Goal: Task Accomplishment & Management: Manage account settings

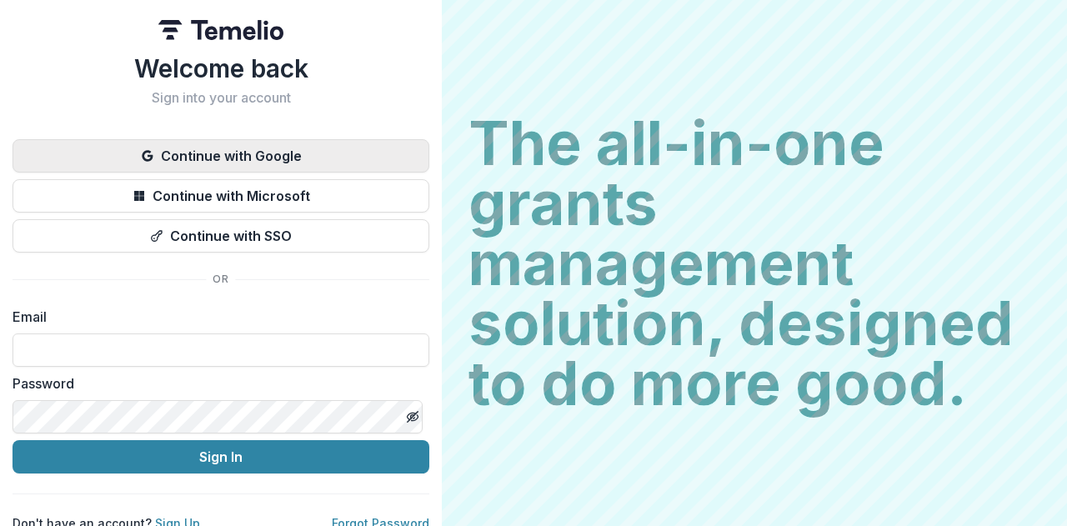
click at [307, 157] on button "Continue with Google" at bounding box center [221, 155] width 417 height 33
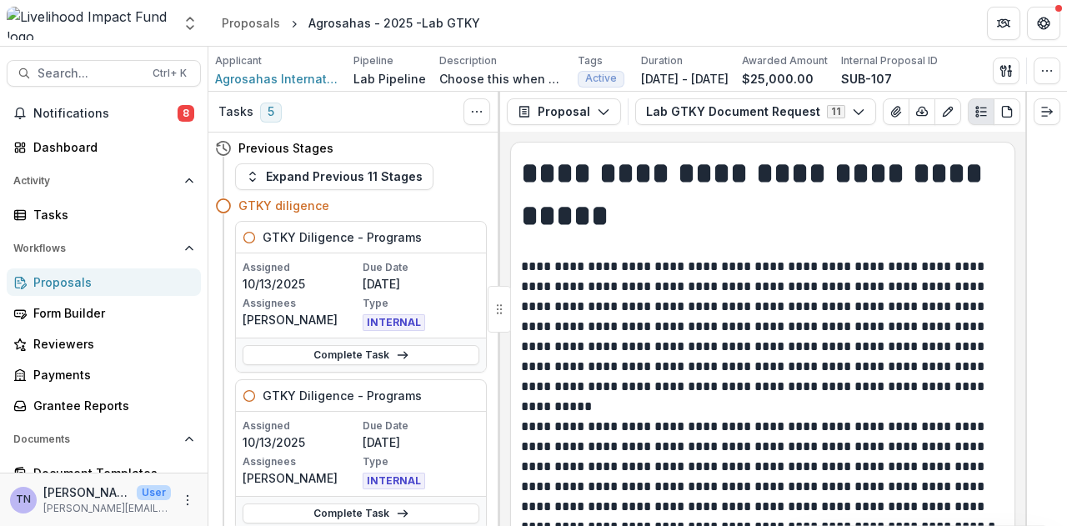
drag, startPoint x: 202, startPoint y: 210, endPoint x: 198, endPoint y: 239, distance: 29.4
click at [198, 239] on div "Notifications 8 Dashboard Activity Tasks Workflows Proposals Form Builder Revie…" at bounding box center [104, 422] width 208 height 645
click at [147, 280] on div "Proposals" at bounding box center [110, 283] width 154 height 18
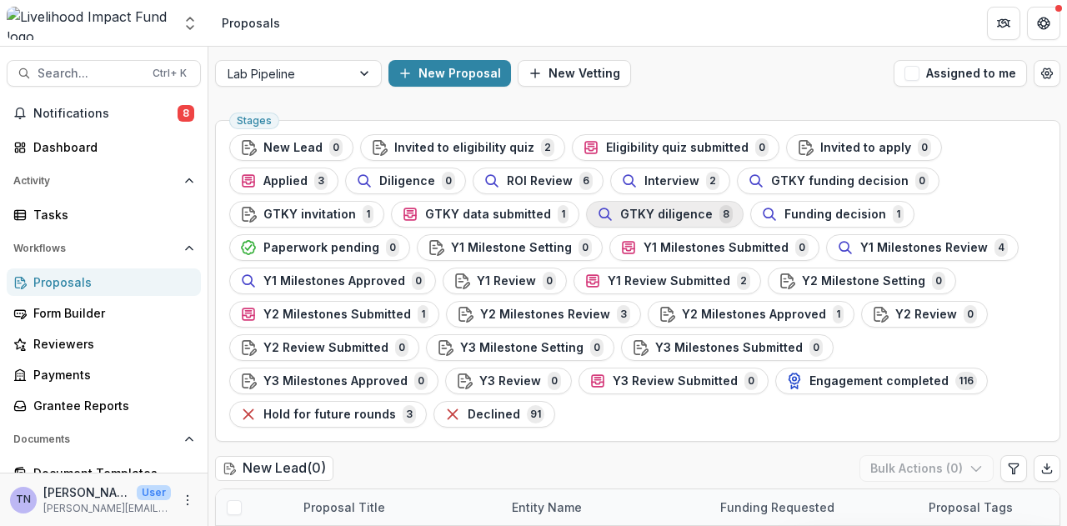
click at [620, 213] on span "GTKY diligence" at bounding box center [666, 215] width 93 height 14
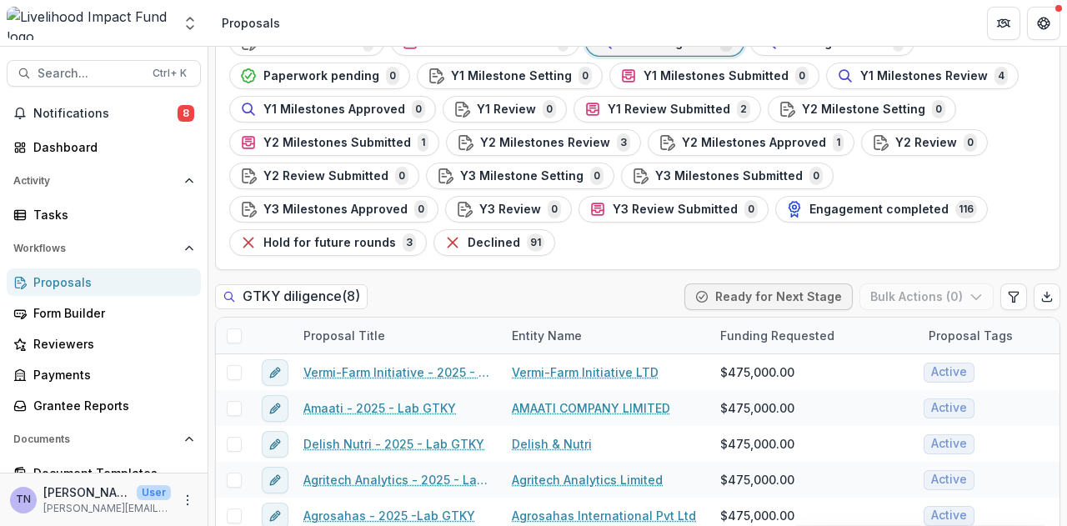
scroll to position [236, 0]
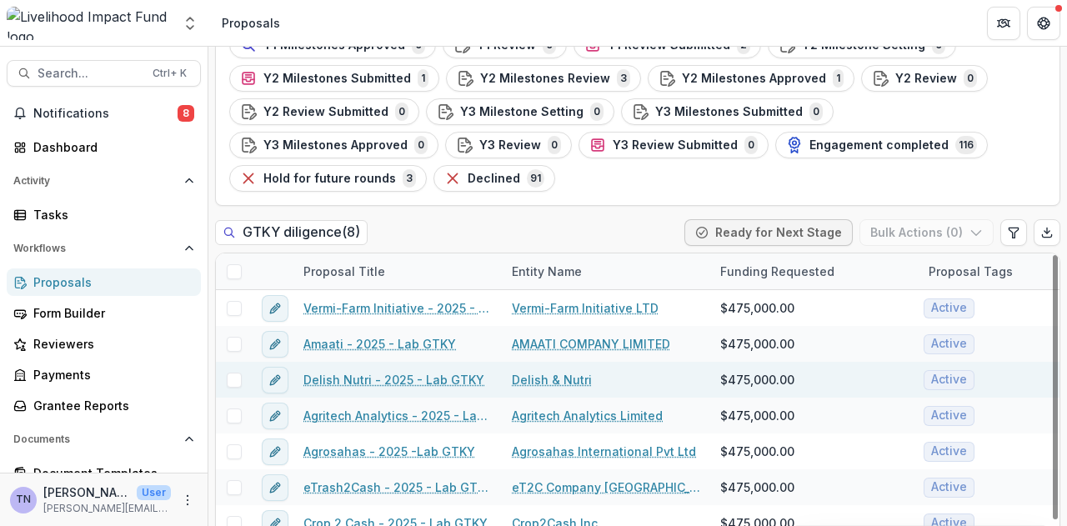
click at [378, 371] on link "Delish Nutri - 2025 - Lab GTKY" at bounding box center [394, 380] width 181 height 18
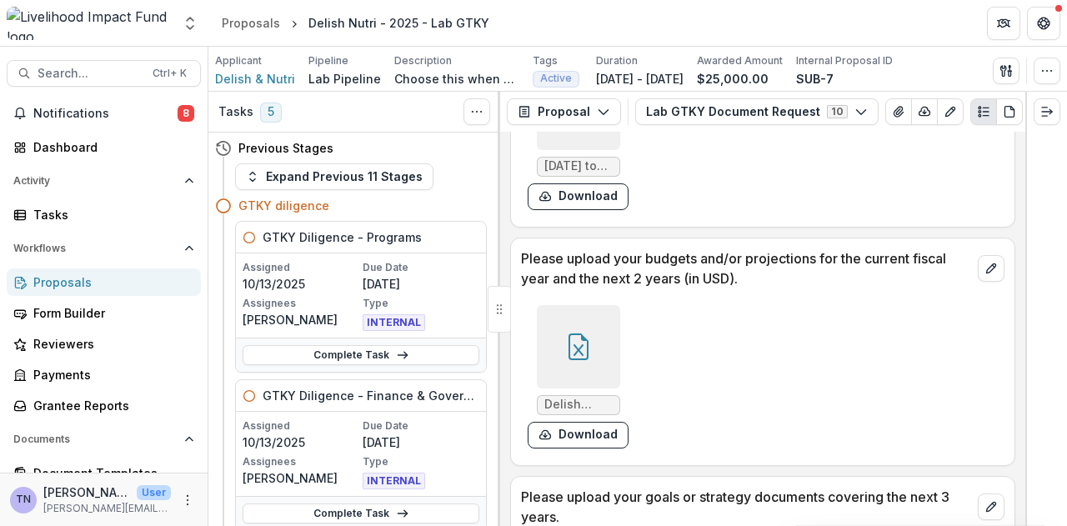
scroll to position [979, 0]
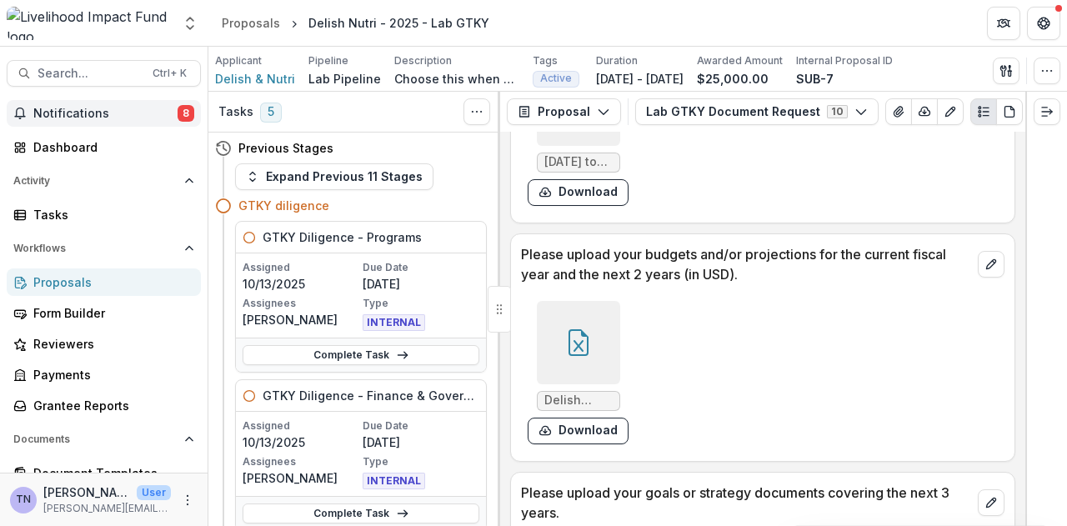
click at [144, 114] on span "Notifications" at bounding box center [105, 114] width 144 height 14
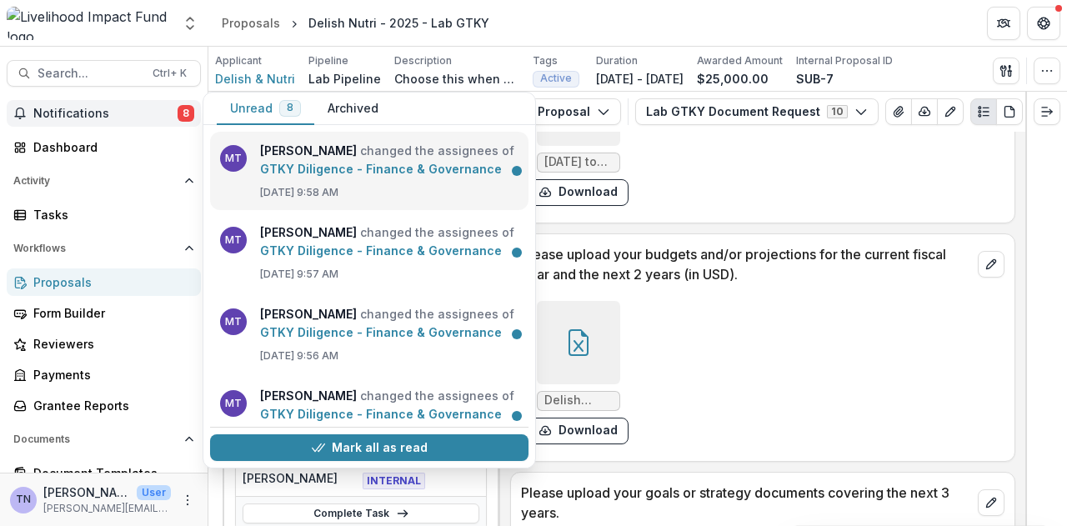
click at [428, 165] on link "GTKY Diligence - Finance & Governance" at bounding box center [381, 169] width 242 height 14
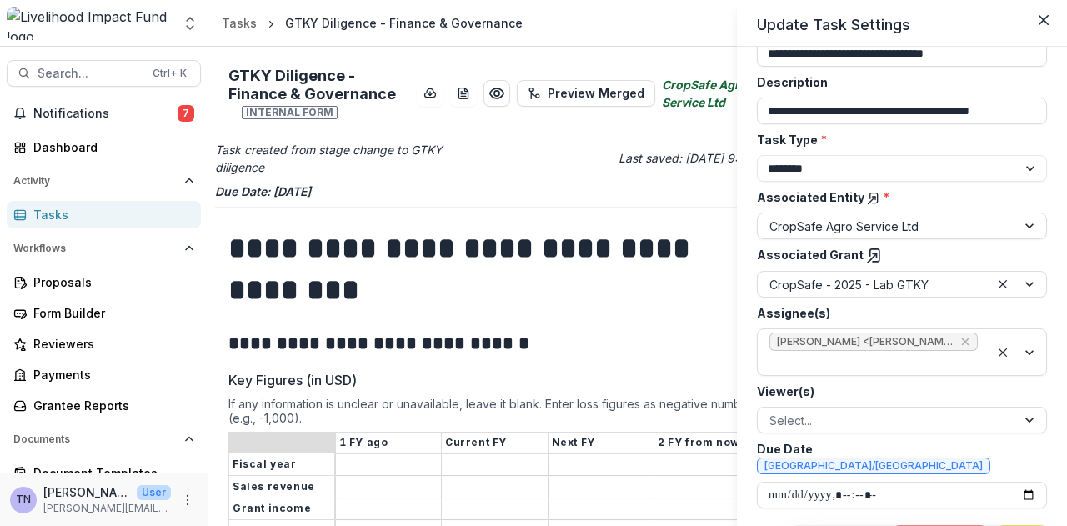
scroll to position [92, 0]
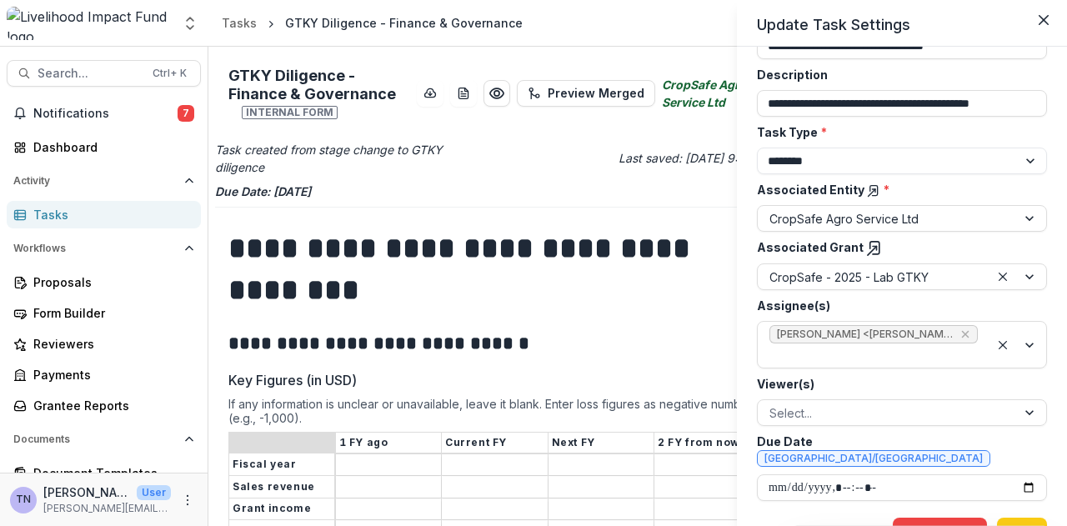
click at [705, 202] on div "**********" at bounding box center [533, 263] width 1067 height 526
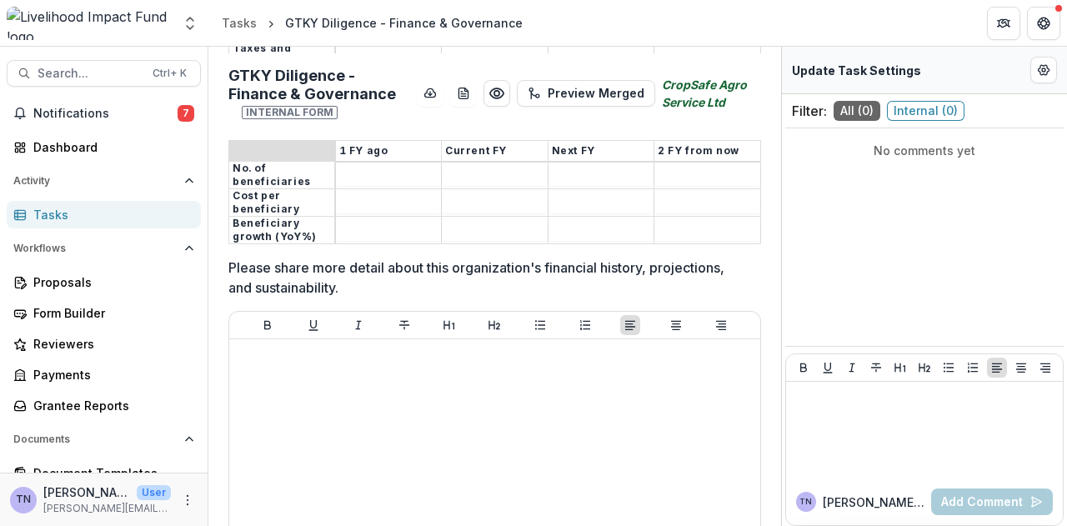
scroll to position [26, 0]
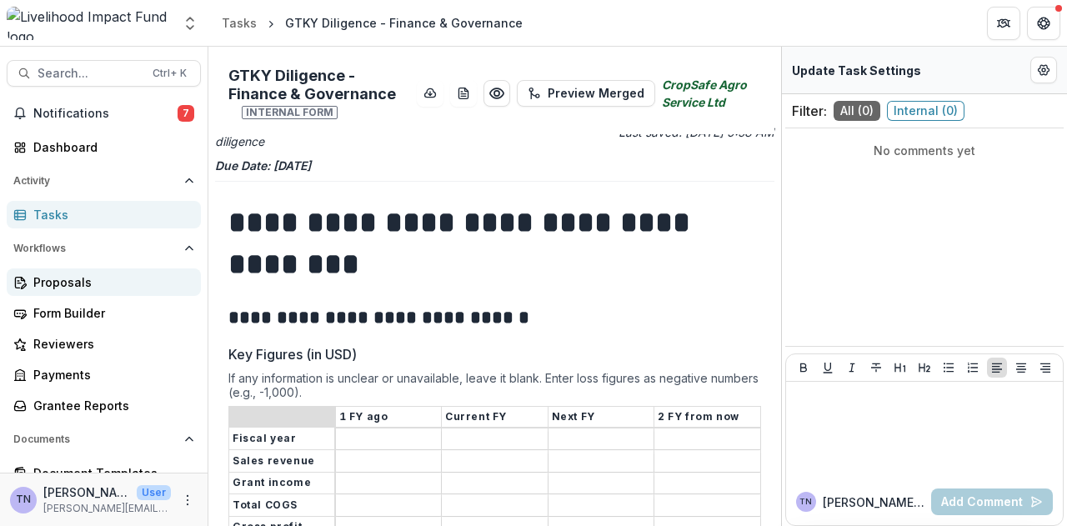
click at [95, 277] on div "Proposals" at bounding box center [110, 283] width 154 height 18
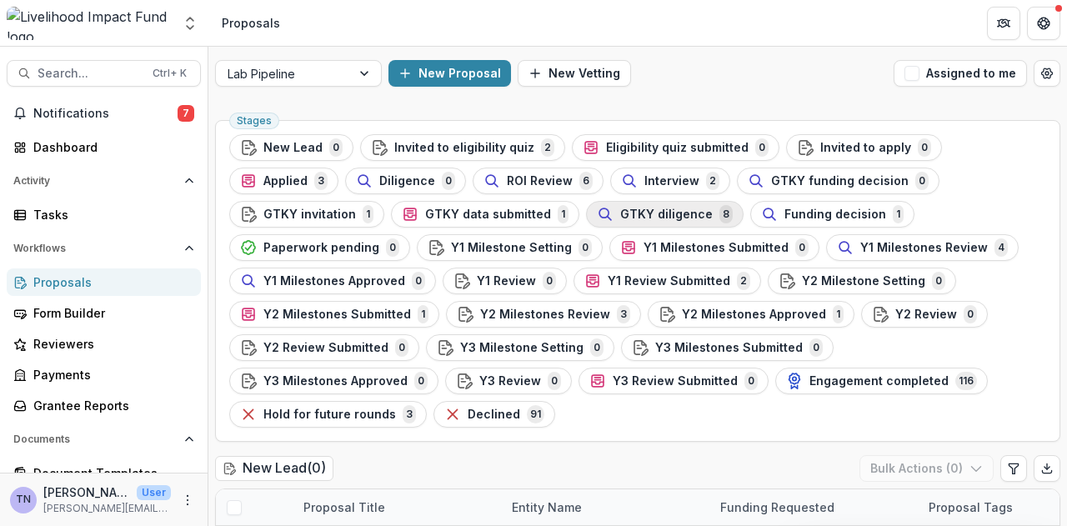
click at [597, 210] on div "GTKY diligence 8" at bounding box center [665, 214] width 136 height 18
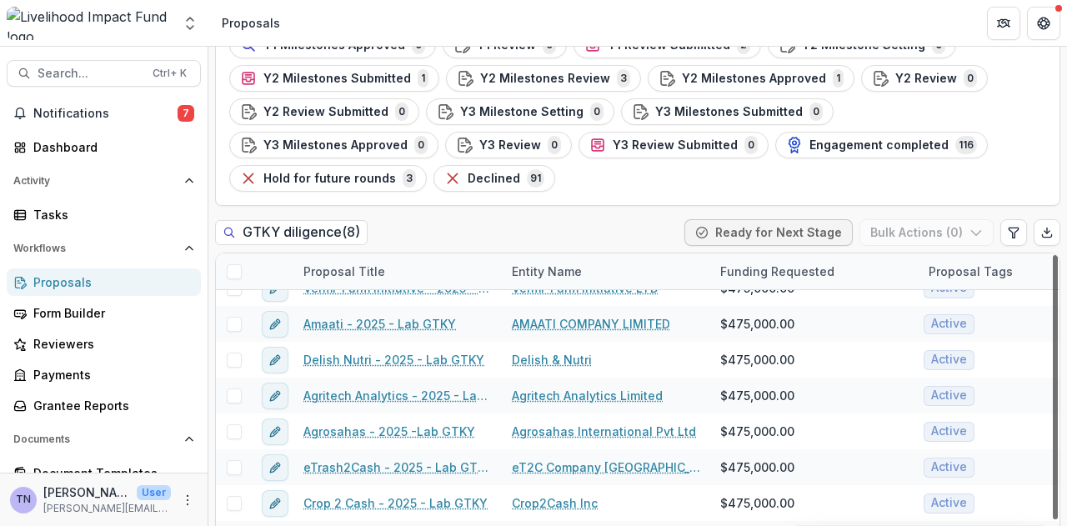
scroll to position [25, 0]
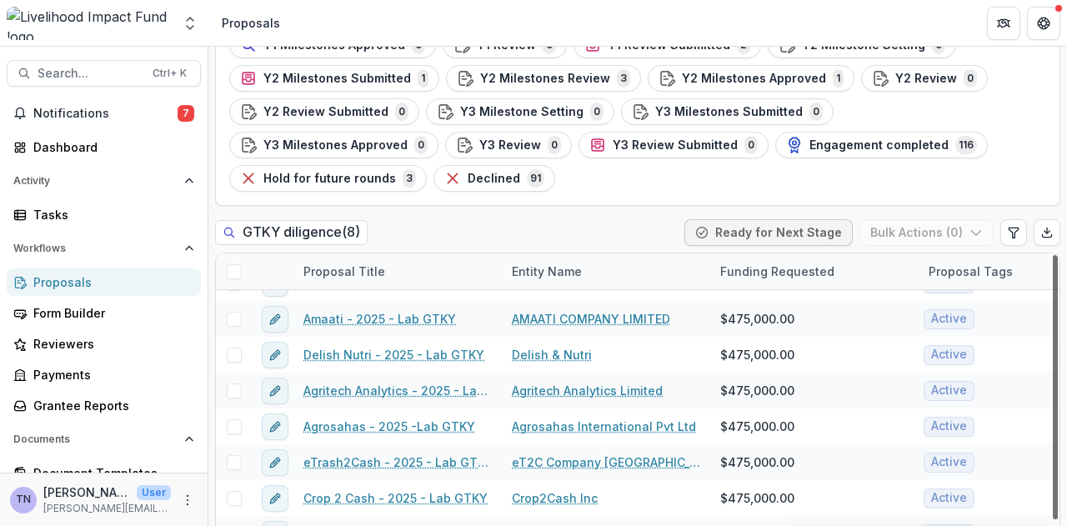
drag, startPoint x: 1050, startPoint y: 269, endPoint x: 1067, endPoint y: 358, distance: 90.0
click at [1058, 358] on div at bounding box center [1055, 387] width 5 height 264
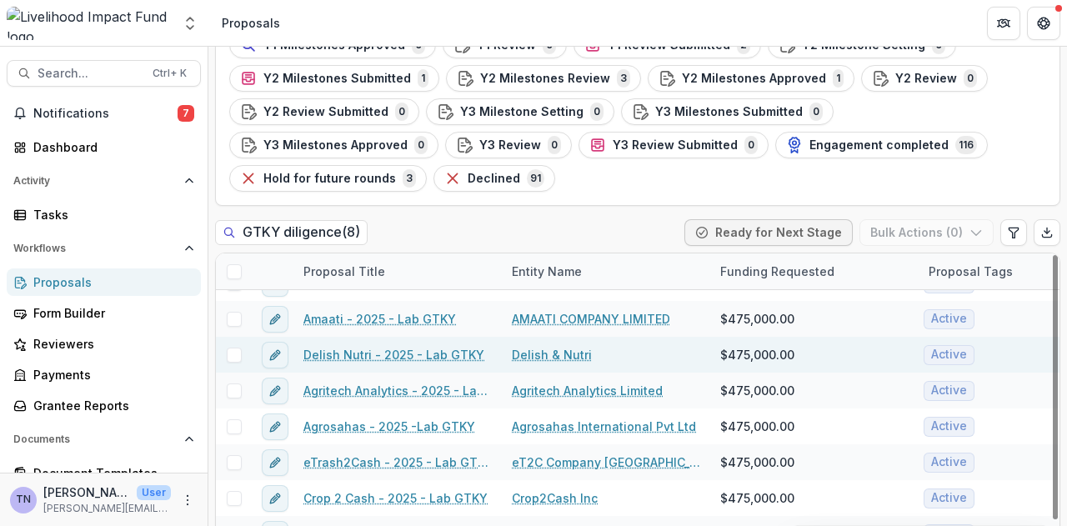
click at [439, 346] on link "Delish Nutri - 2025 - Lab GTKY" at bounding box center [394, 355] width 181 height 18
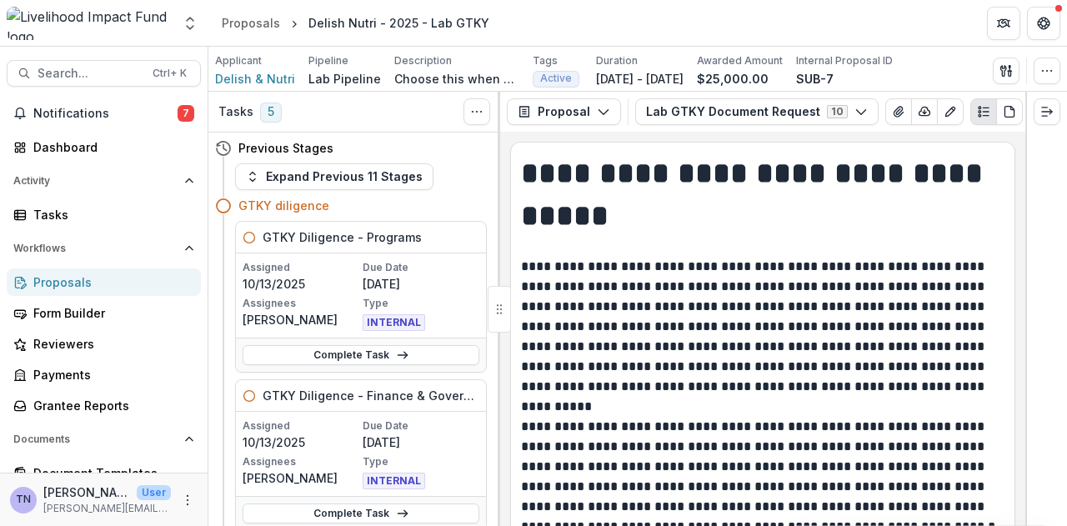
drag, startPoint x: 1020, startPoint y: 147, endPoint x: 1024, endPoint y: 180, distance: 33.6
click at [1024, 180] on div "**********" at bounding box center [762, 329] width 525 height 394
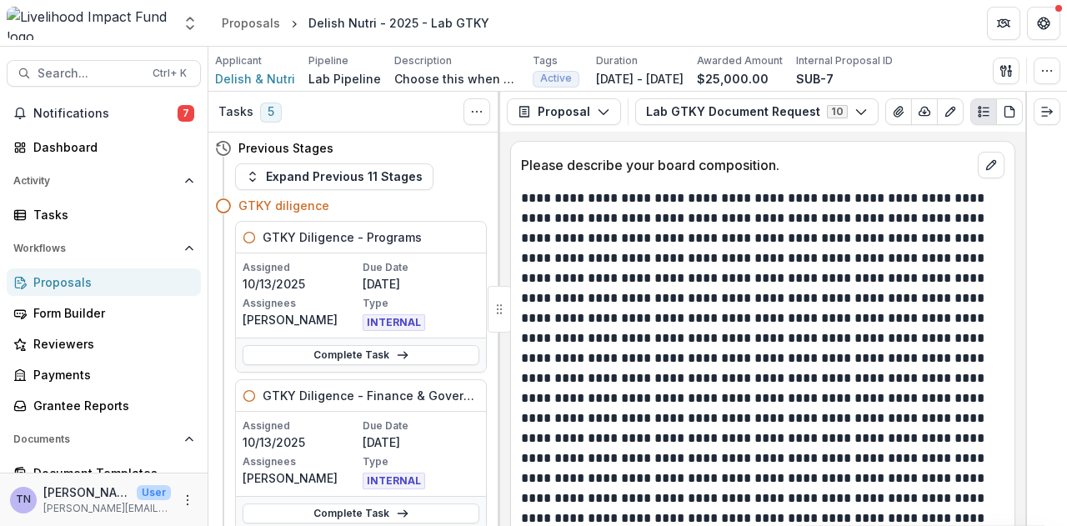
scroll to position [1946, 0]
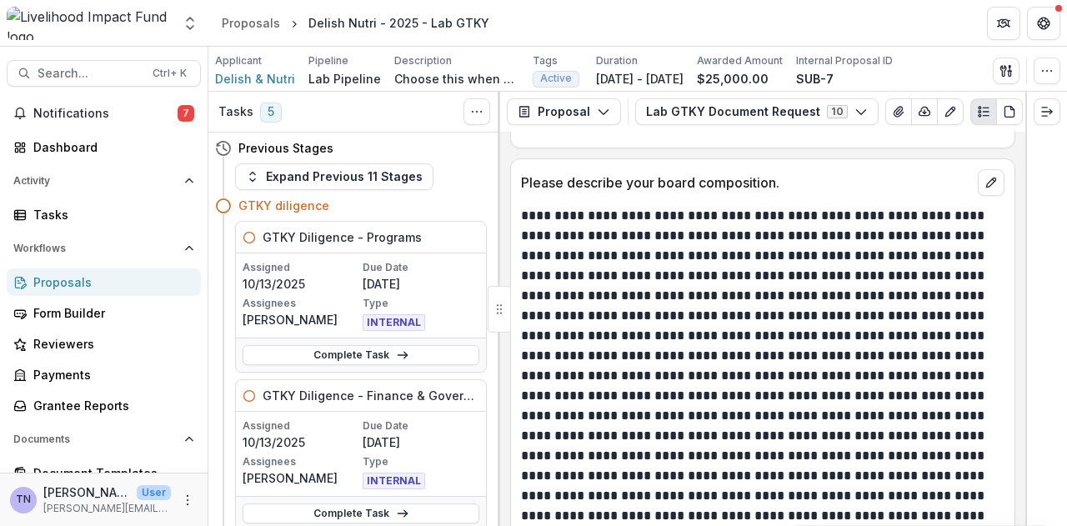
click at [1019, 325] on div "**********" at bounding box center [762, 329] width 525 height 394
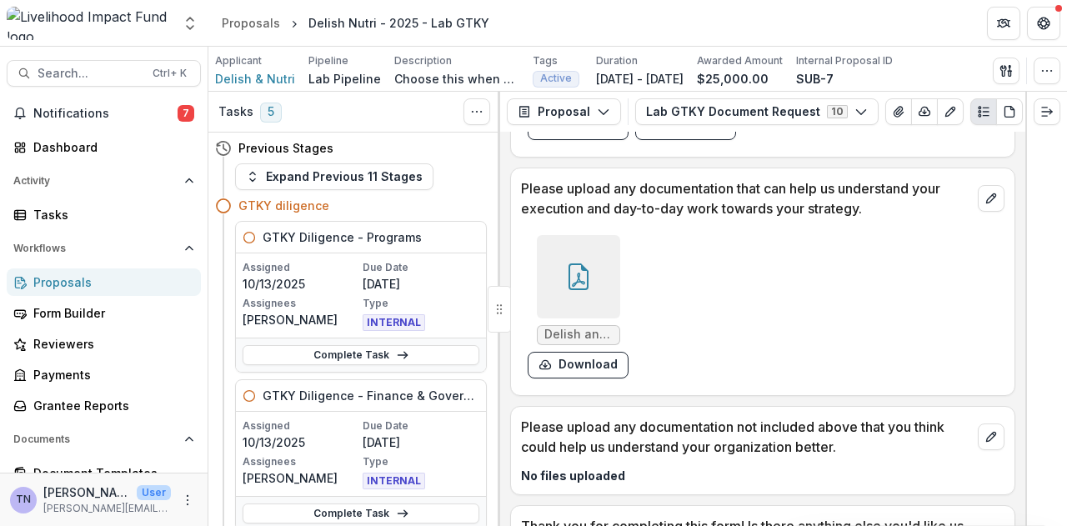
scroll to position [3790, 0]
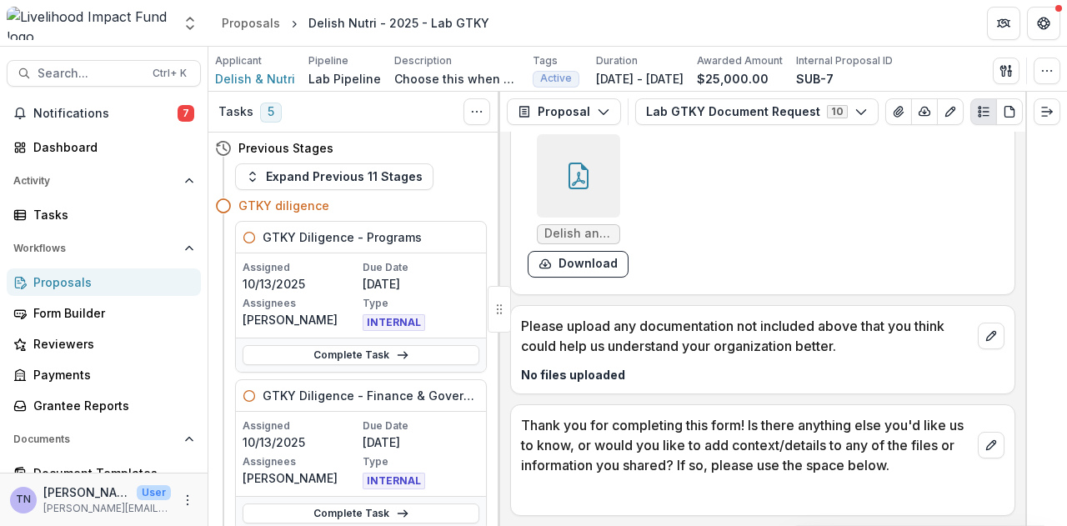
click at [121, 284] on div "Proposals" at bounding box center [110, 283] width 154 height 18
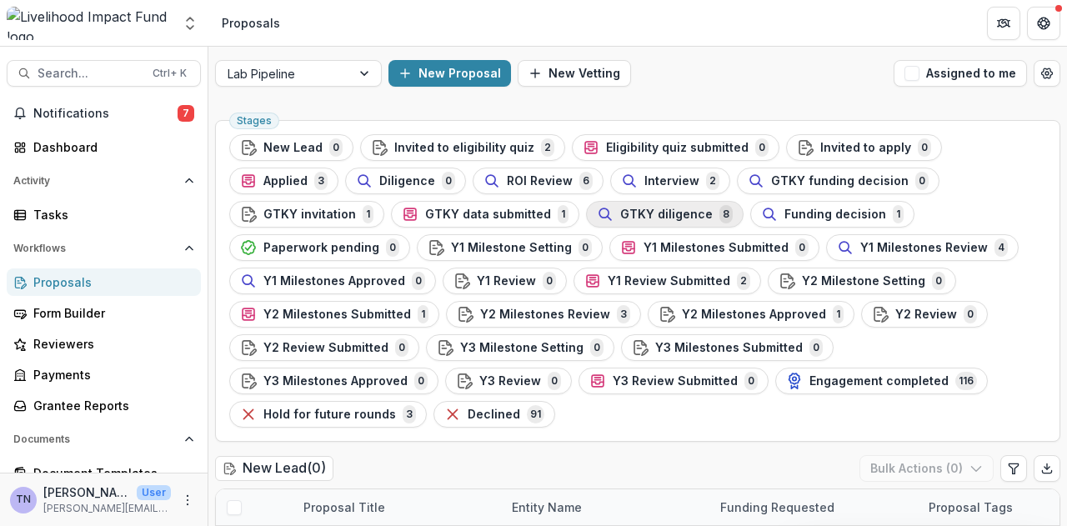
click at [620, 209] on span "GTKY diligence" at bounding box center [666, 215] width 93 height 14
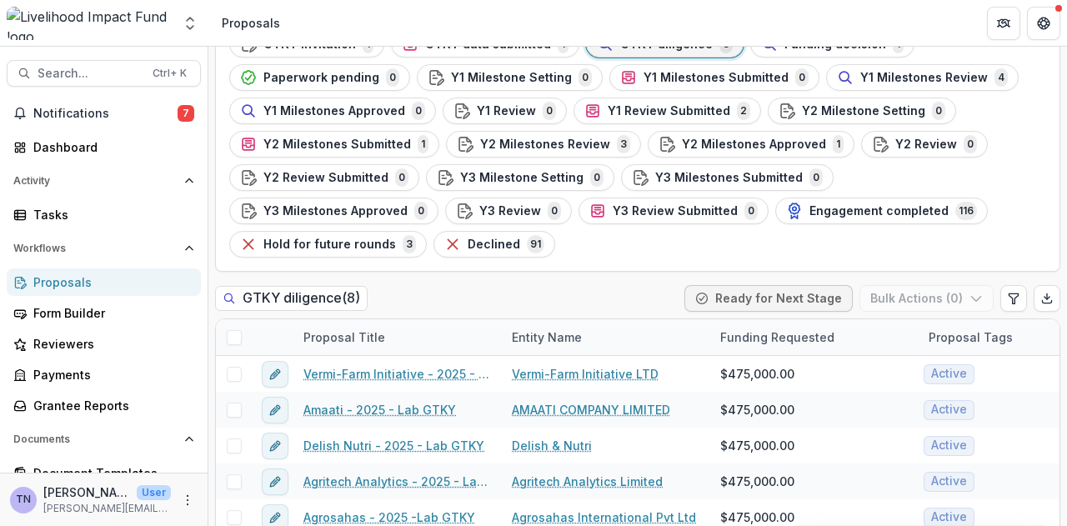
scroll to position [236, 0]
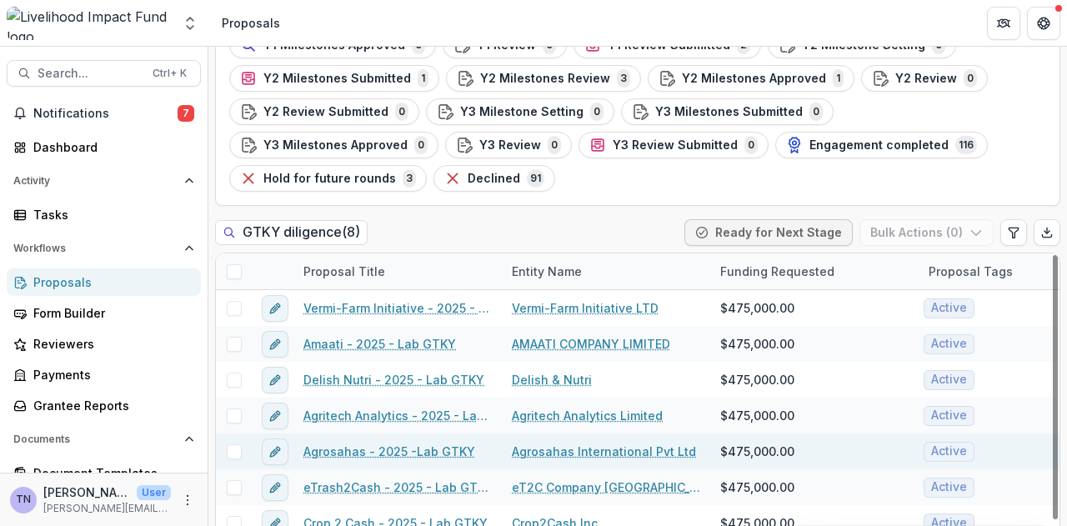
click at [403, 443] on link "Agrosahas - 2025 -Lab GTKY" at bounding box center [390, 452] width 172 height 18
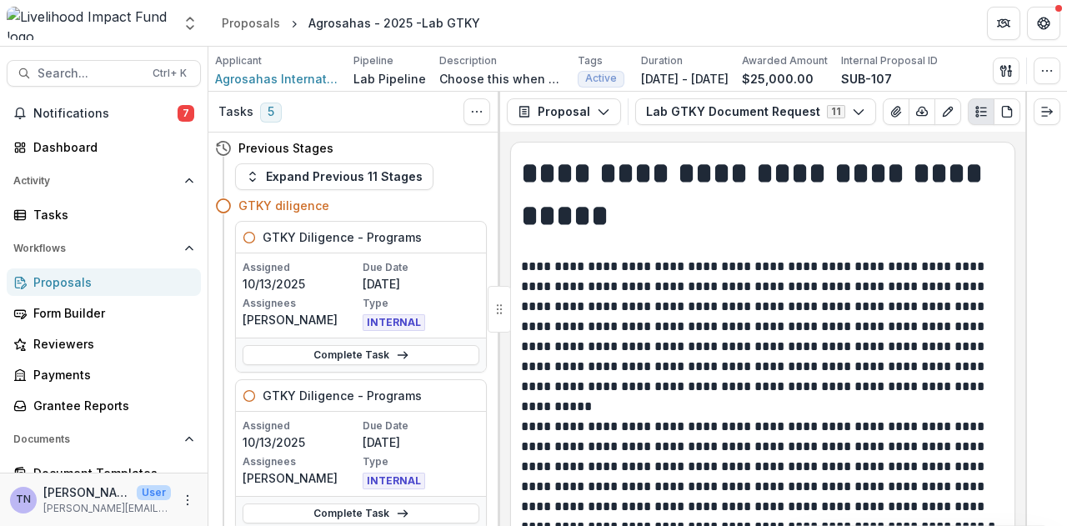
drag, startPoint x: 1020, startPoint y: 150, endPoint x: 1022, endPoint y: 185, distance: 35.1
click at [1022, 185] on div "**********" at bounding box center [762, 329] width 525 height 394
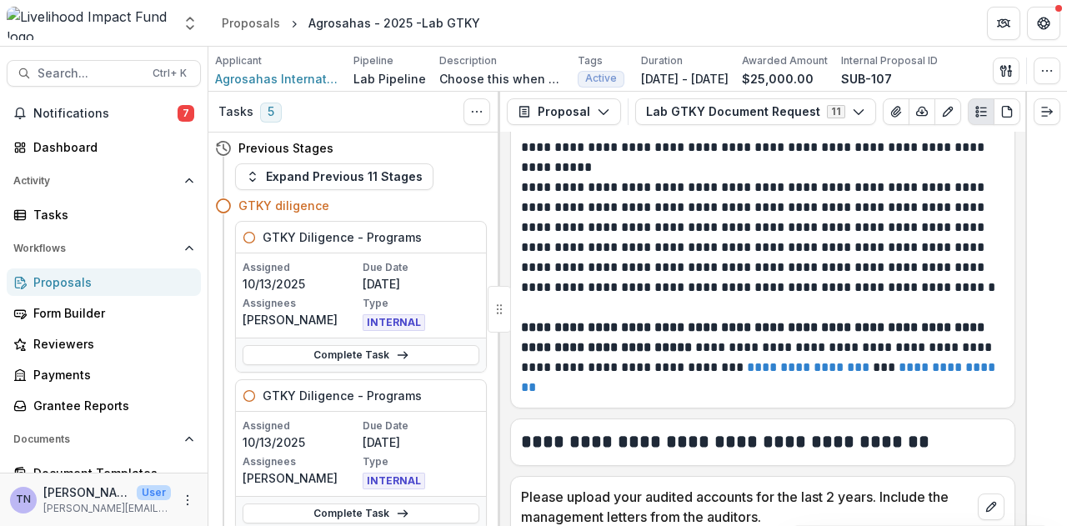
scroll to position [452, 0]
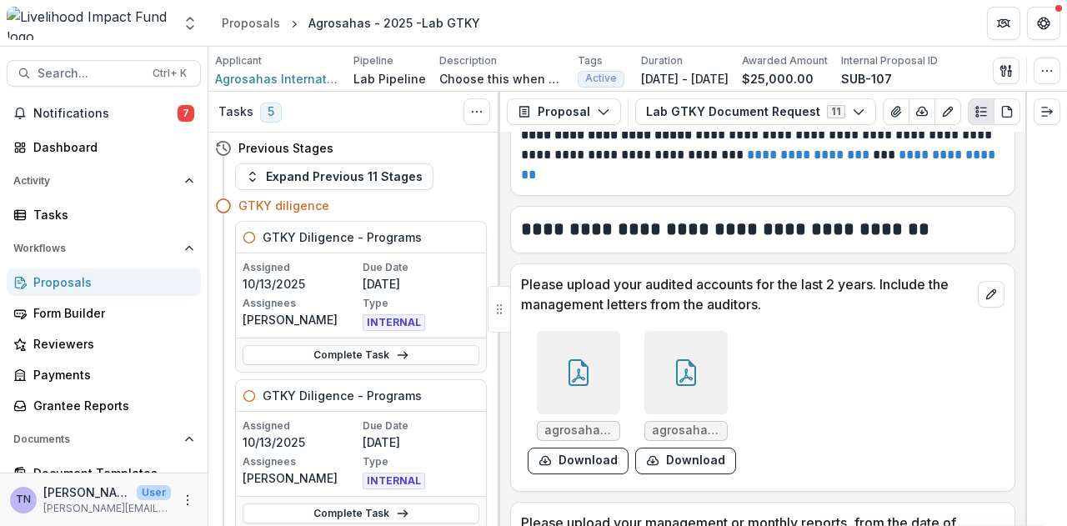
drag, startPoint x: 1019, startPoint y: 188, endPoint x: 1022, endPoint y: 203, distance: 16.2
click at [1022, 203] on div "**********" at bounding box center [762, 329] width 525 height 394
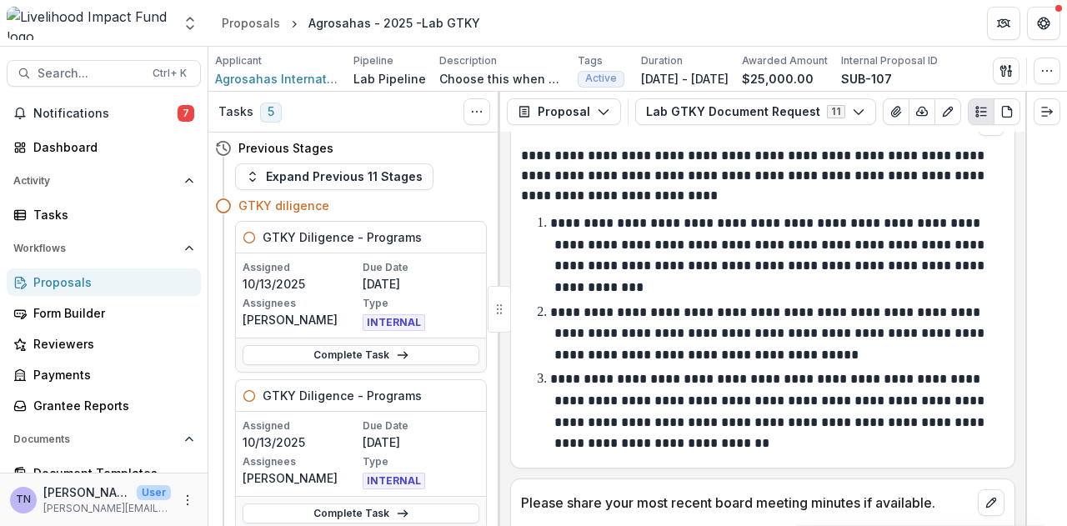
scroll to position [2010, 0]
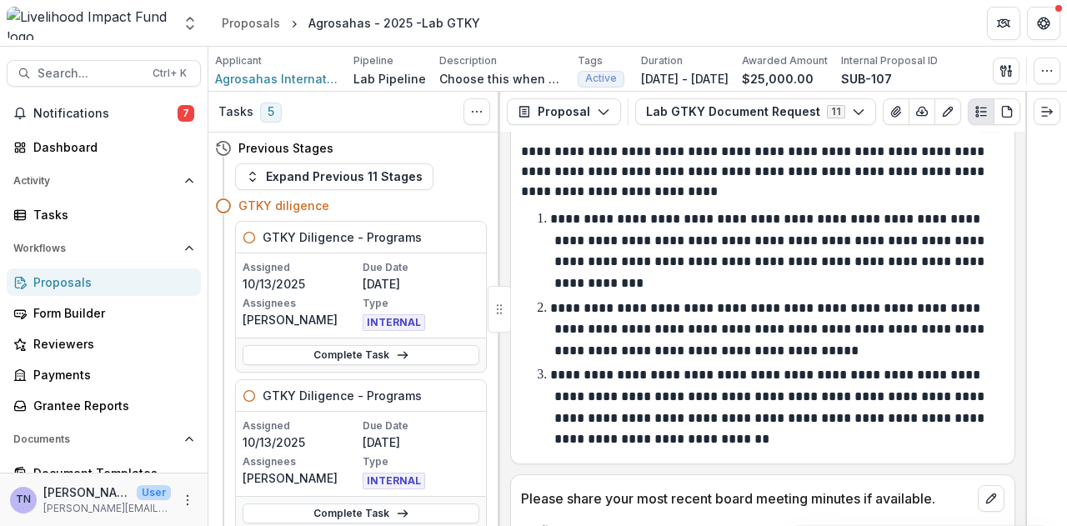
drag, startPoint x: 1019, startPoint y: 329, endPoint x: 1019, endPoint y: 341, distance: 12.5
click at [1019, 341] on div "**********" at bounding box center [762, 329] width 525 height 394
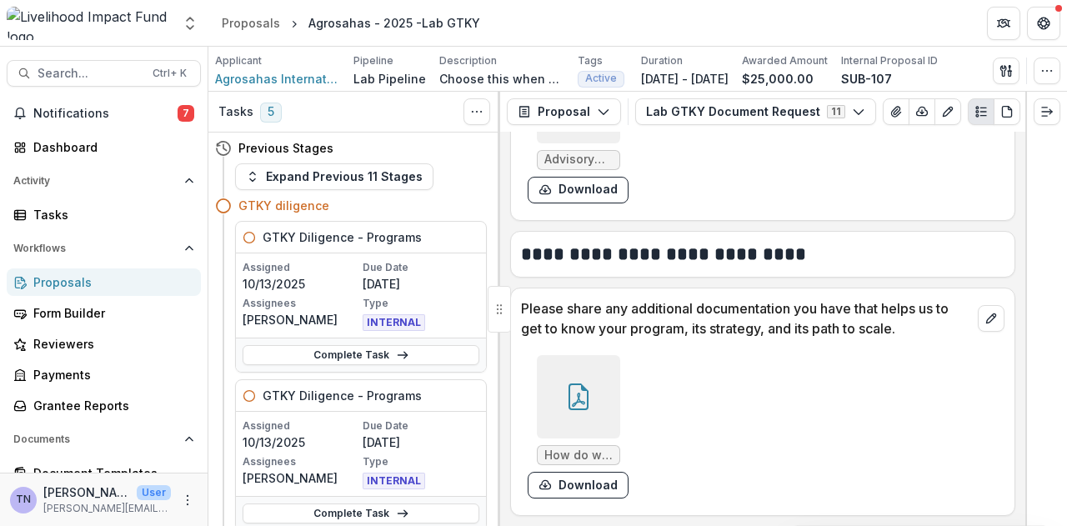
scroll to position [2896, 0]
